Goal: Check status

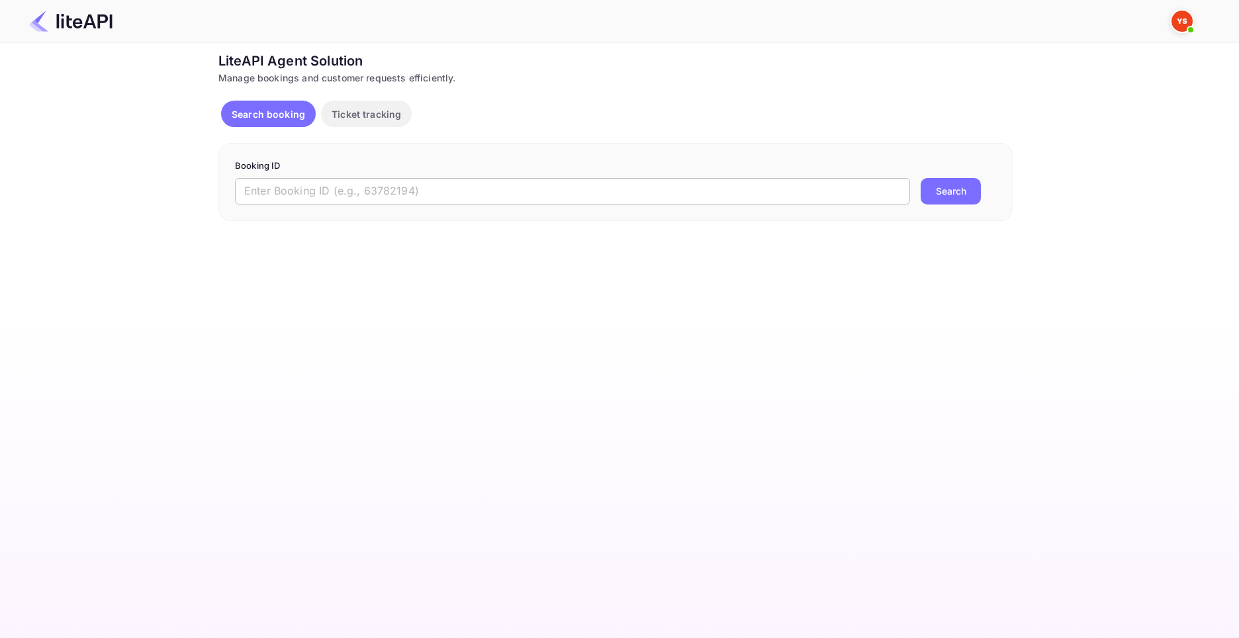
click at [375, 191] on input "text" at bounding box center [572, 191] width 675 height 26
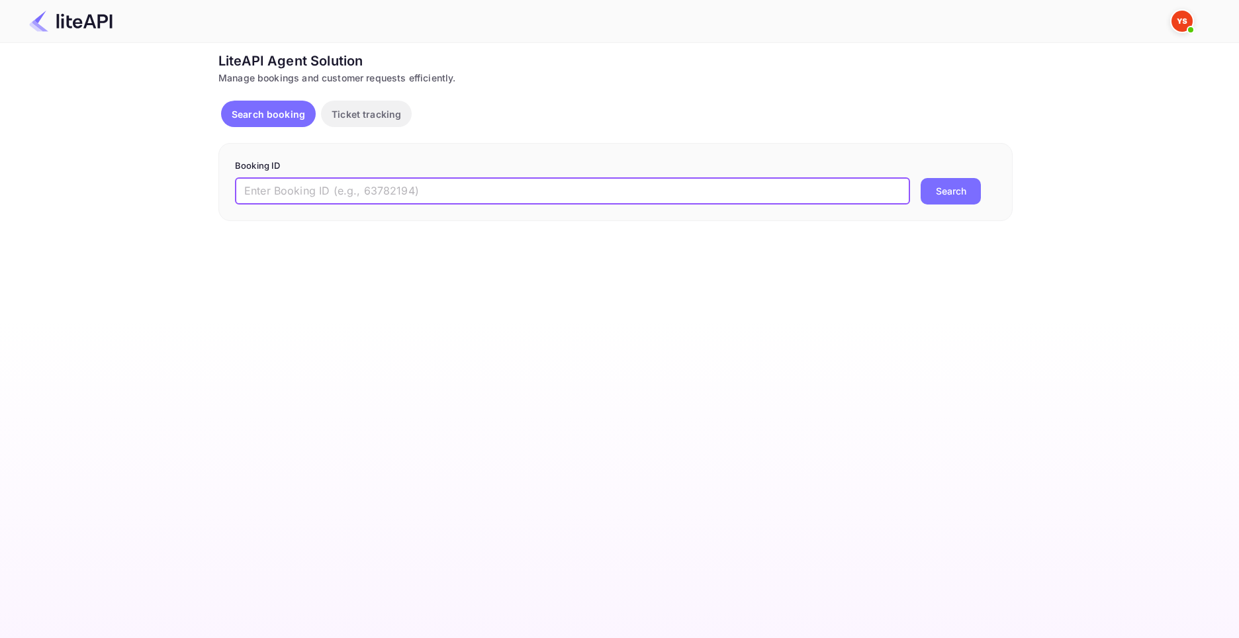
paste input "7683557"
type input "7683557"
click at [920, 178] on button "Search" at bounding box center [950, 191] width 60 height 26
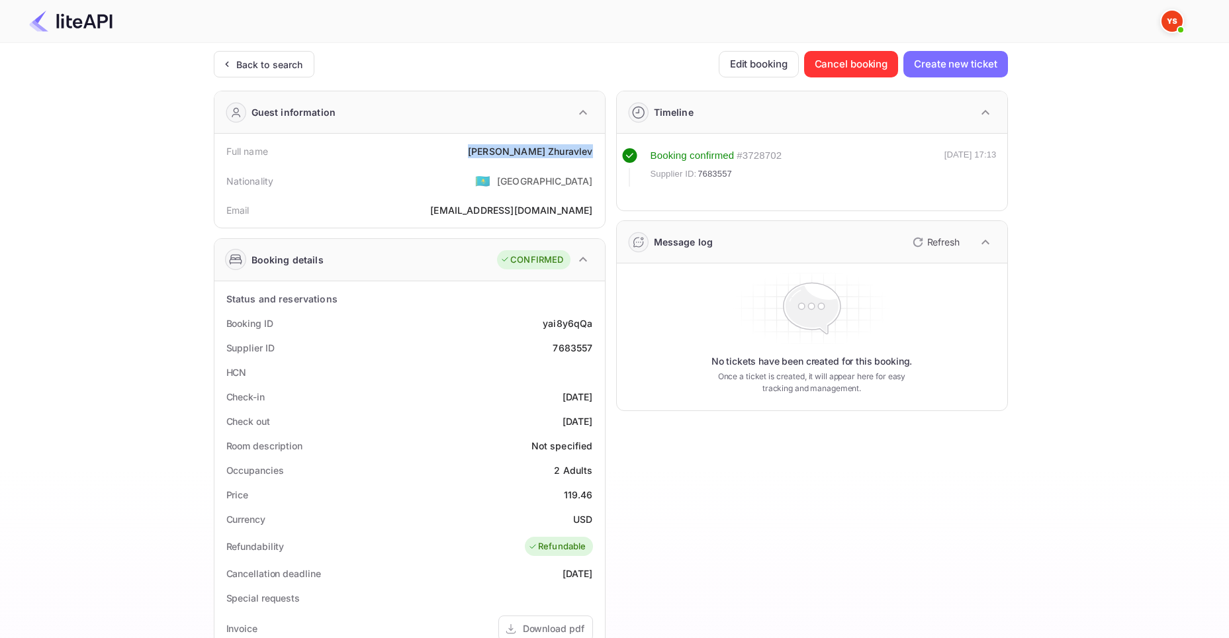
drag, startPoint x: 517, startPoint y: 150, endPoint x: 596, endPoint y: 157, distance: 79.1
click at [596, 157] on div "Full name [PERSON_NAME]" at bounding box center [410, 151] width 380 height 24
copy div "[PERSON_NAME]"
drag, startPoint x: 564, startPoint y: 495, endPoint x: 592, endPoint y: 500, distance: 28.2
click at [592, 500] on div "119.46" at bounding box center [578, 495] width 29 height 14
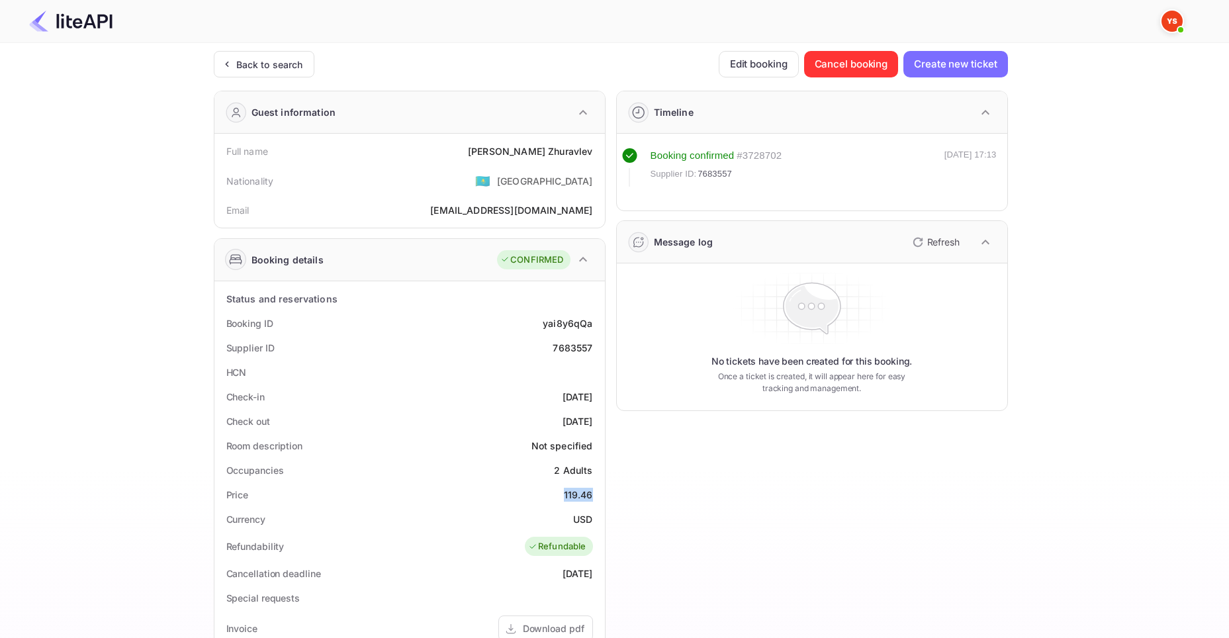
copy div "119.46"
drag, startPoint x: 574, startPoint y: 519, endPoint x: 592, endPoint y: 521, distance: 18.0
click at [592, 521] on div "USD" at bounding box center [582, 519] width 19 height 14
copy div "USD"
